Goal: Obtain resource: Obtain resource

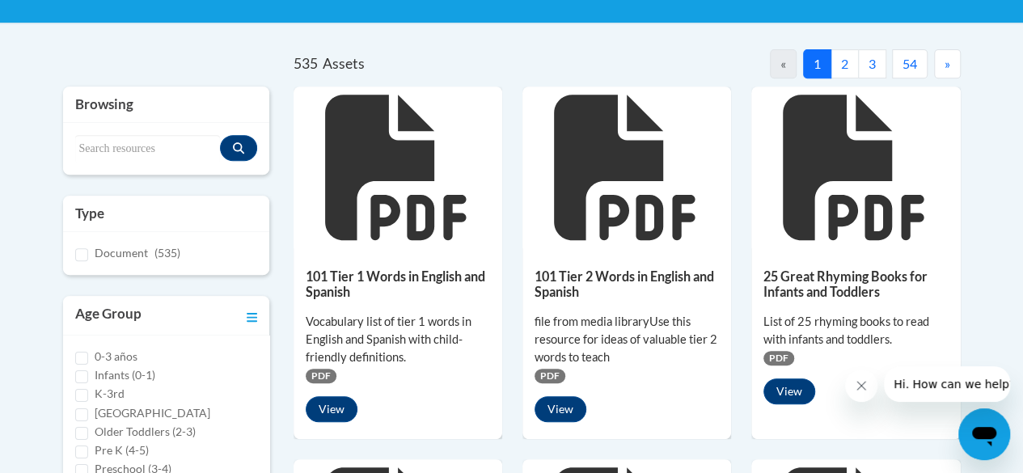
scroll to position [315, 0]
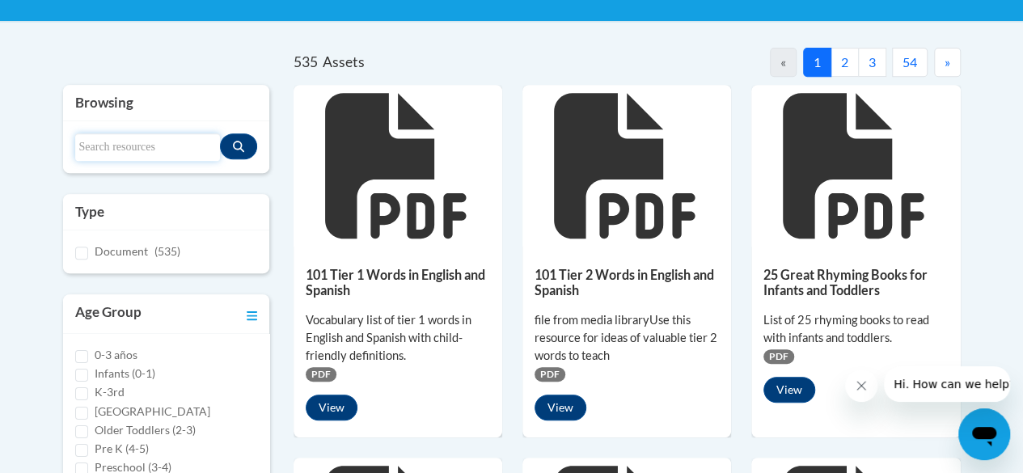
click at [107, 133] on input "Search resources" at bounding box center [147, 147] width 145 height 28
type input "tier 2 words"
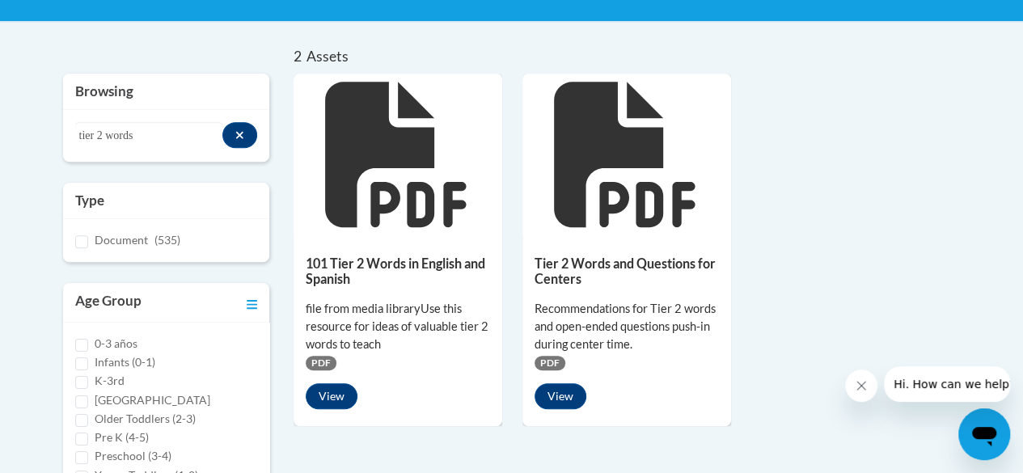
click at [312, 264] on h5 "101 Tier 2 Words in English and Spanish" at bounding box center [398, 272] width 184 height 32
click at [336, 392] on button "View" at bounding box center [332, 396] width 52 height 26
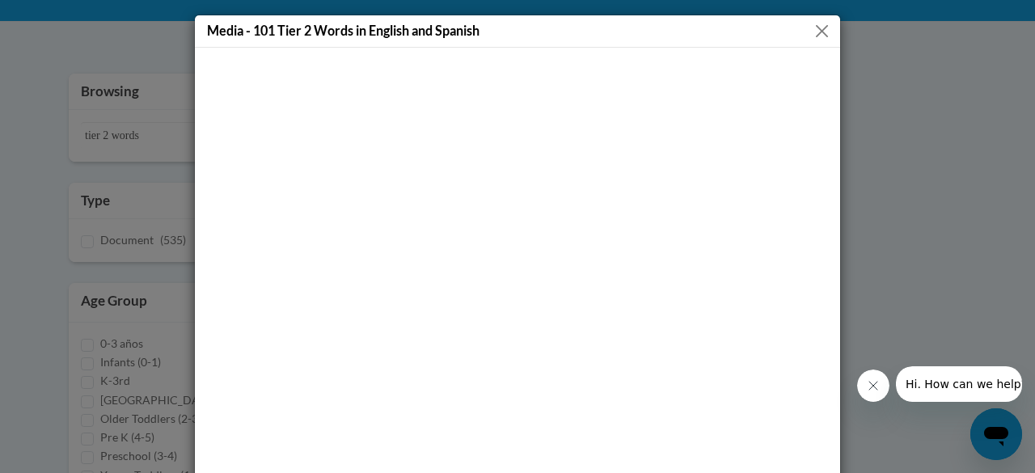
click at [19, 158] on div "Media - 101 Tier 2 Words in English and Spanish" at bounding box center [517, 236] width 1035 height 473
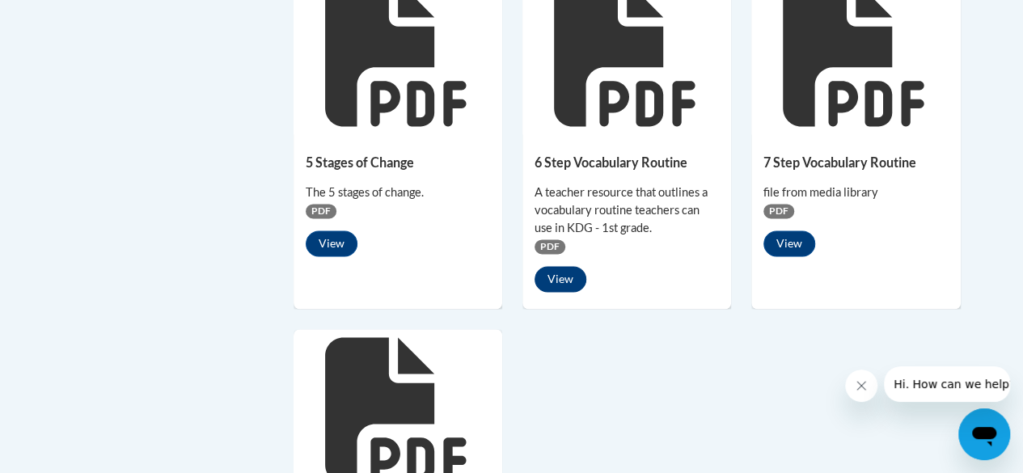
scroll to position [1172, 0]
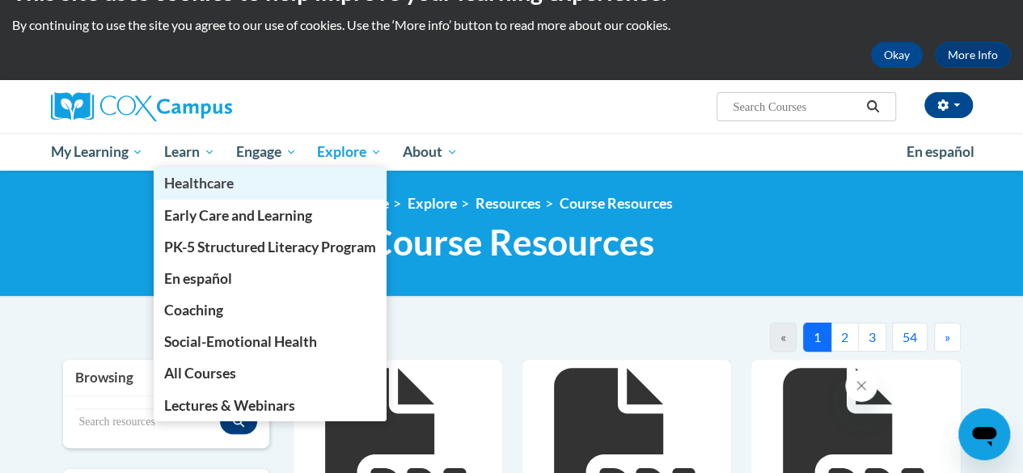
scroll to position [42, 0]
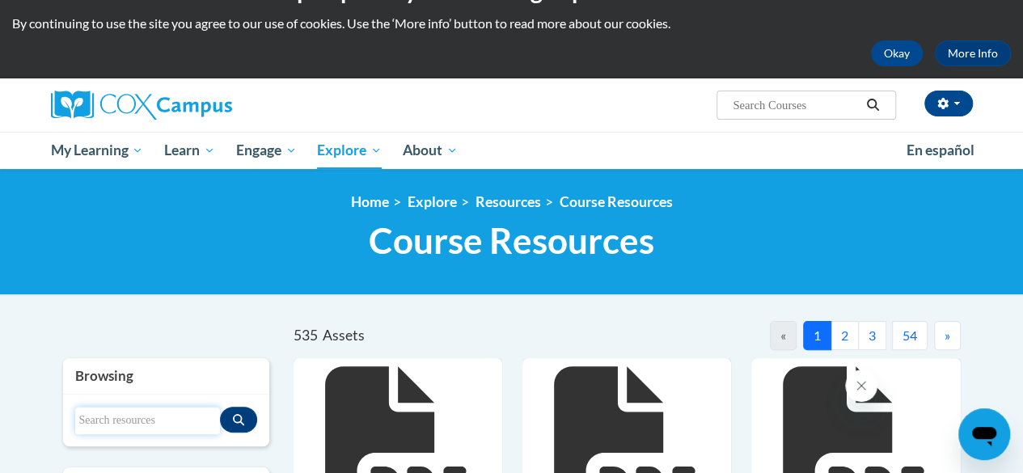
click at [116, 423] on input "Search resources" at bounding box center [147, 421] width 145 height 28
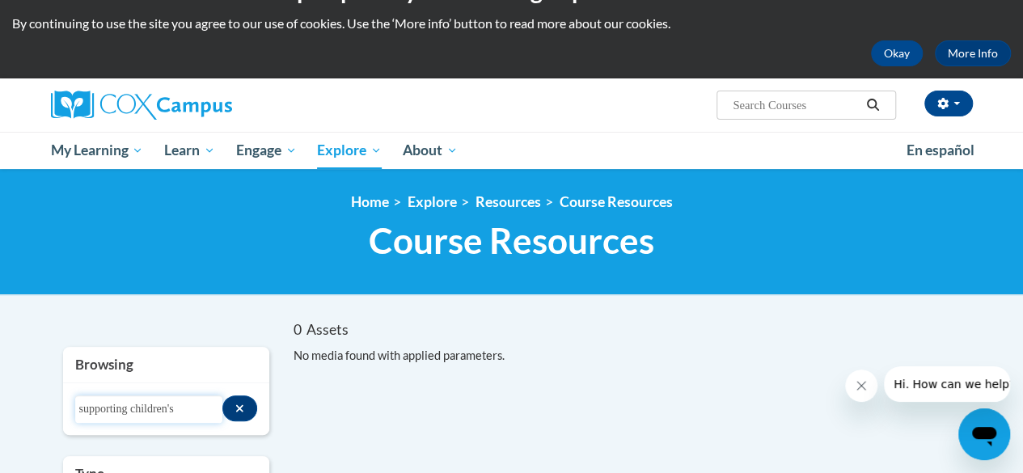
click at [155, 409] on input "supporting children's" at bounding box center [149, 410] width 148 height 28
type input "supporting"
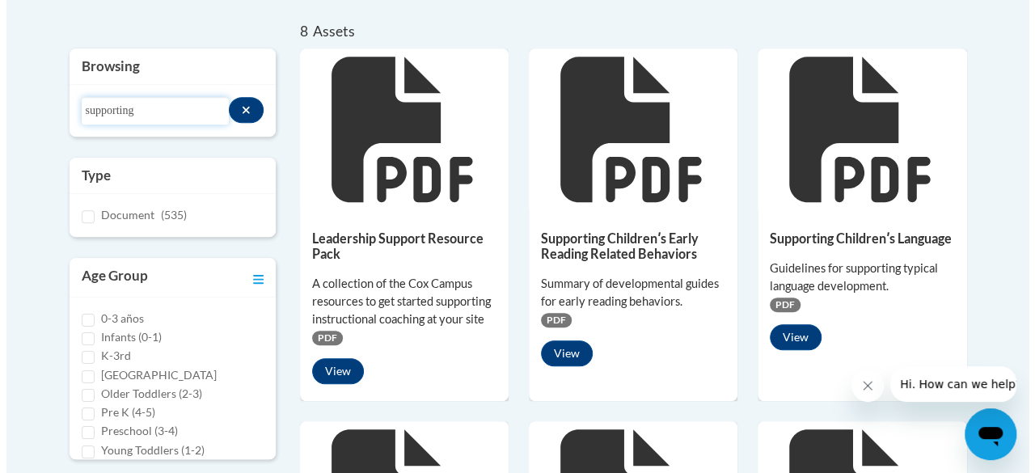
scroll to position [345, 0]
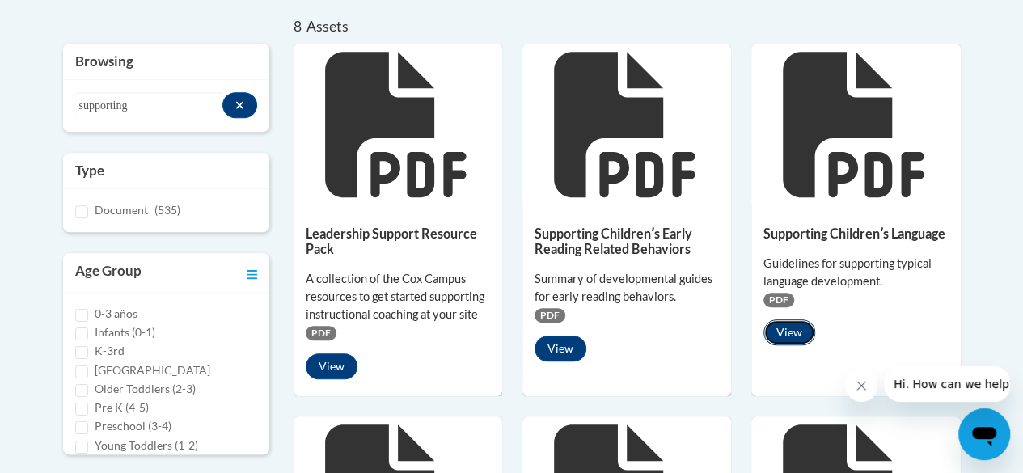
click at [794, 338] on button "View" at bounding box center [790, 333] width 52 height 26
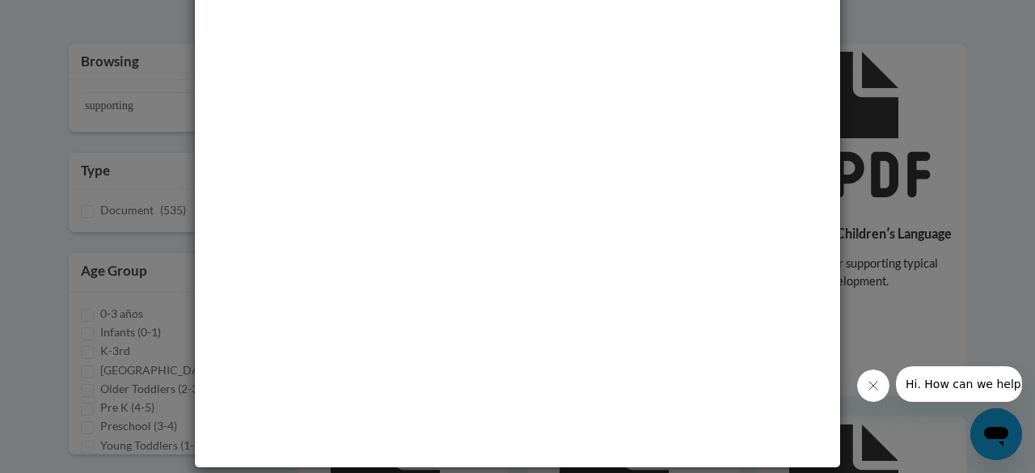
scroll to position [0, 0]
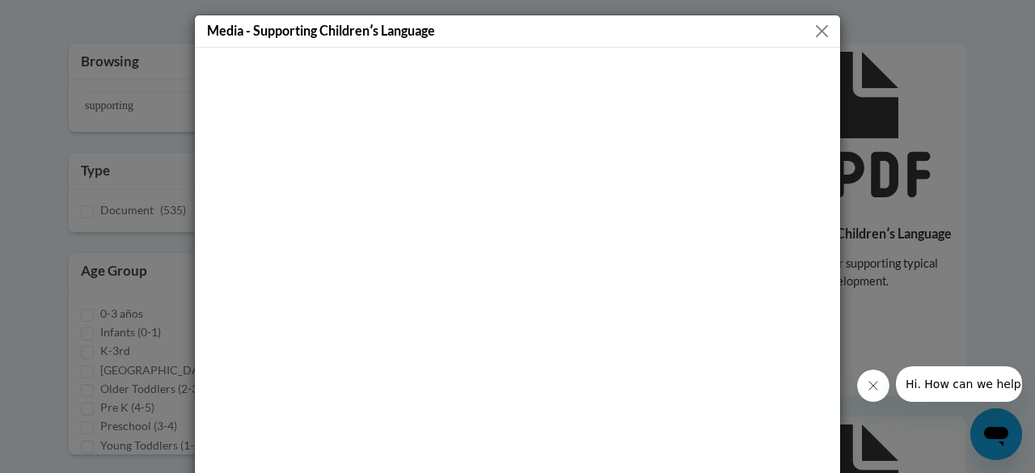
click at [817, 30] on button "Close" at bounding box center [822, 31] width 20 height 20
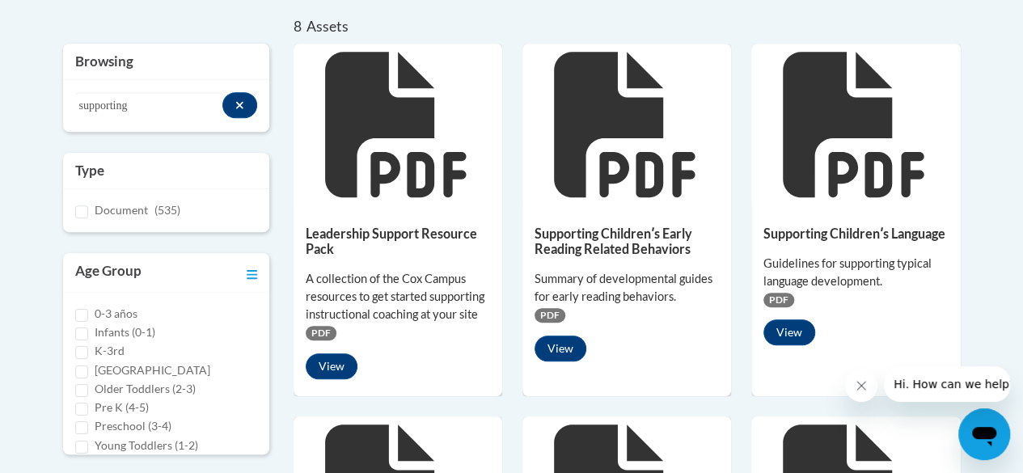
click at [777, 295] on span "PDF" at bounding box center [779, 300] width 31 height 15
click at [786, 329] on button "View" at bounding box center [790, 333] width 52 height 26
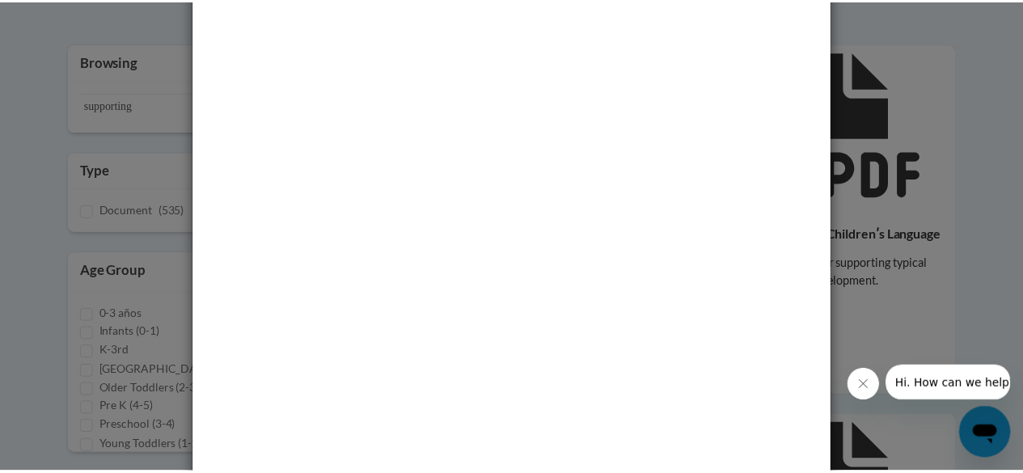
scroll to position [102, 0]
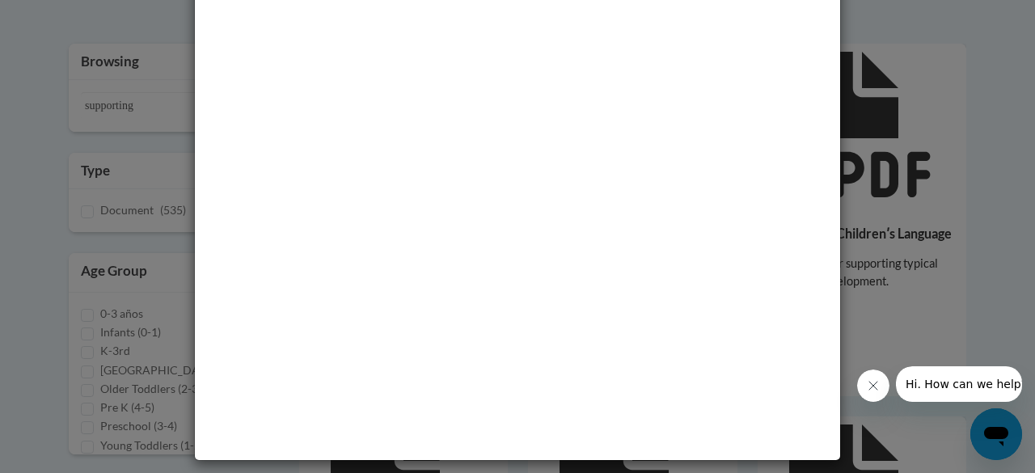
click at [36, 327] on div "Media - Supporting Childrenʹs Language" at bounding box center [517, 236] width 1035 height 473
